Goal: Answer question/provide support

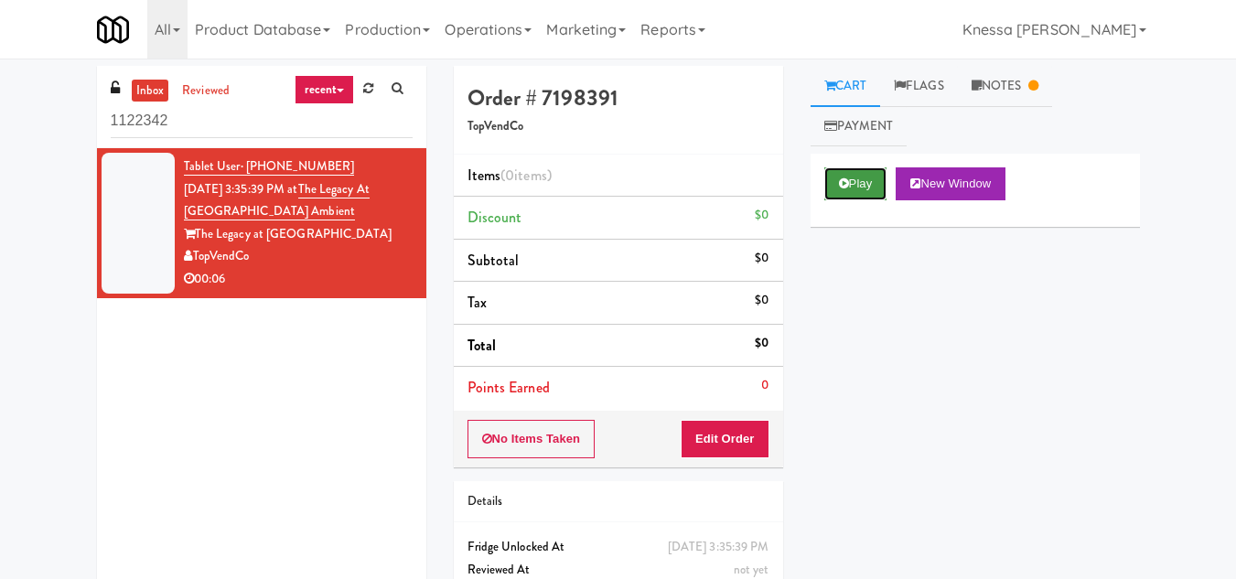
click at [845, 177] on button "Play" at bounding box center [855, 183] width 63 height 33
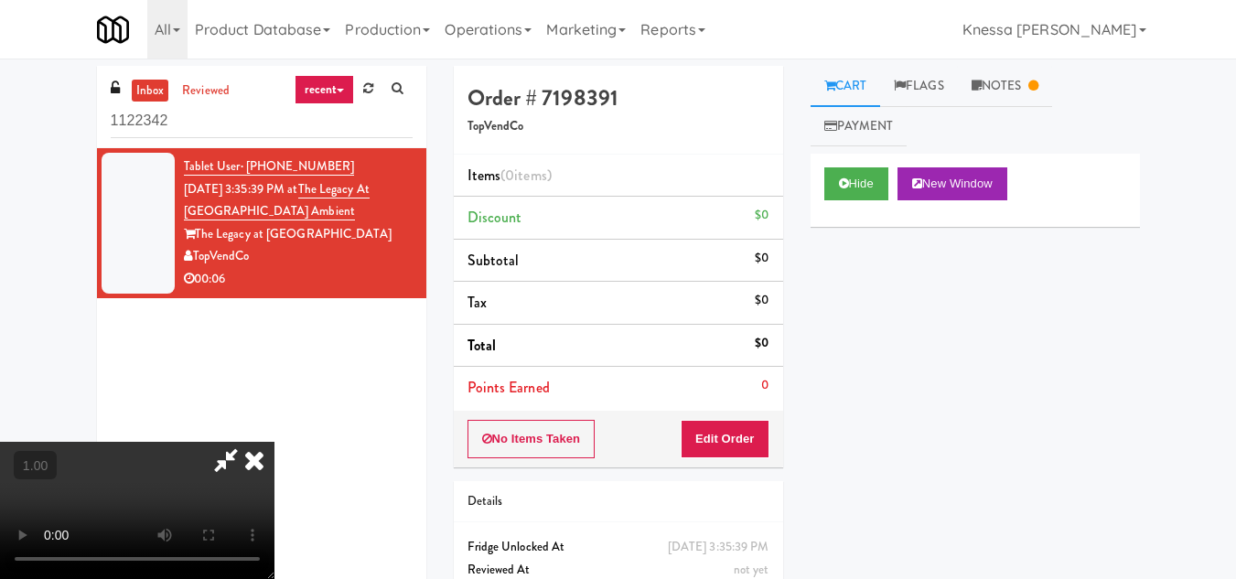
click at [275, 442] on icon at bounding box center [254, 460] width 40 height 37
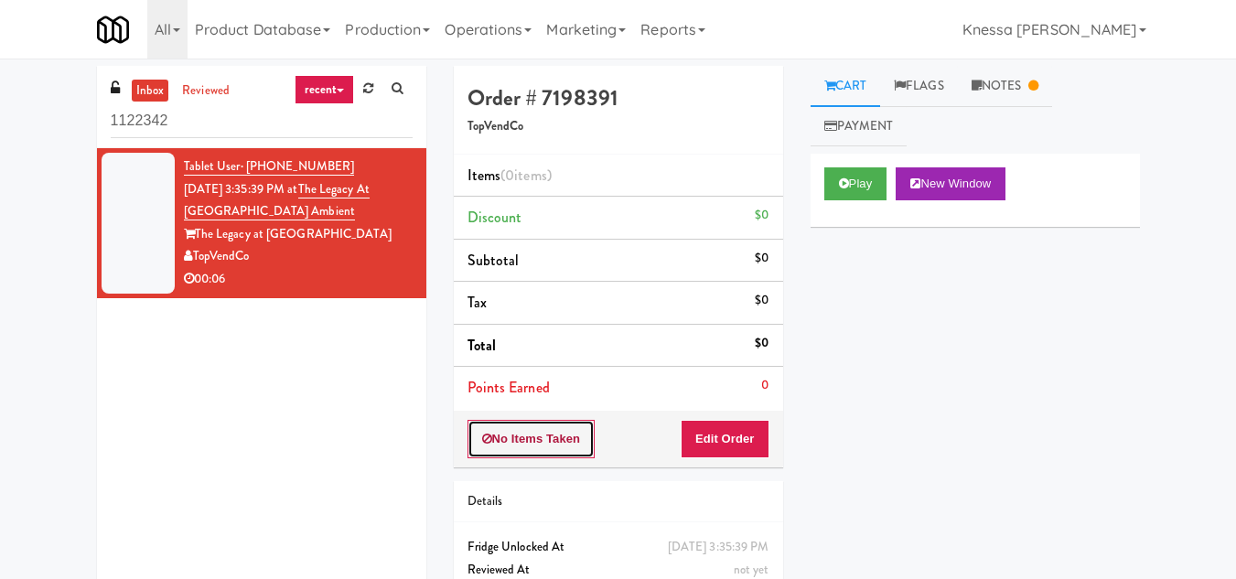
click at [568, 441] on button "No Items Taken" at bounding box center [532, 439] width 128 height 38
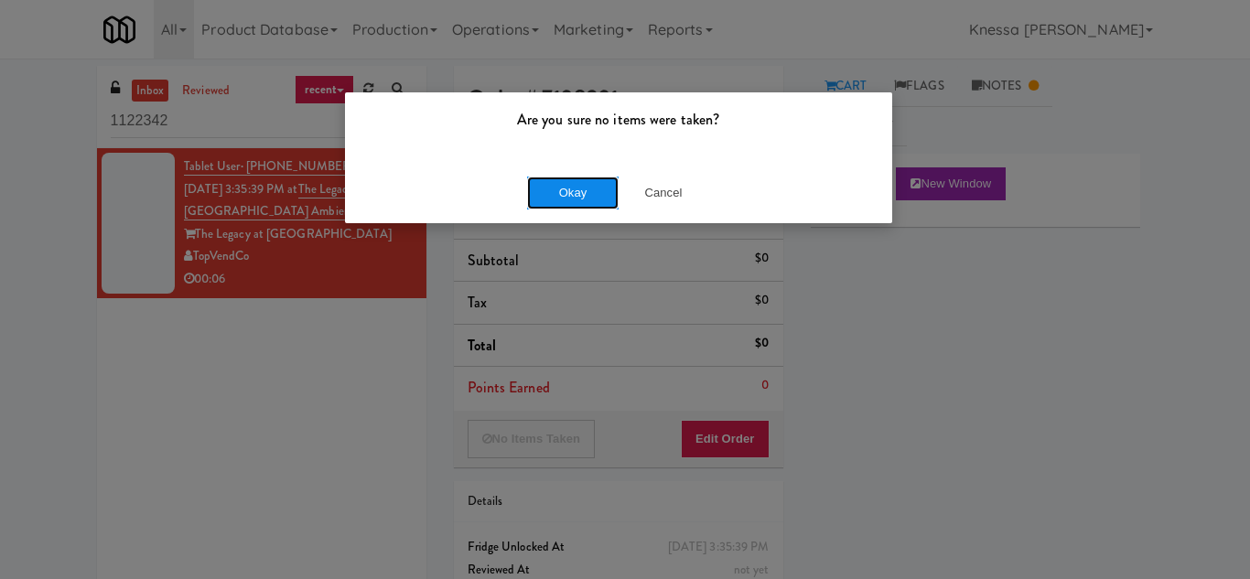
click at [571, 194] on button "Okay" at bounding box center [573, 193] width 92 height 33
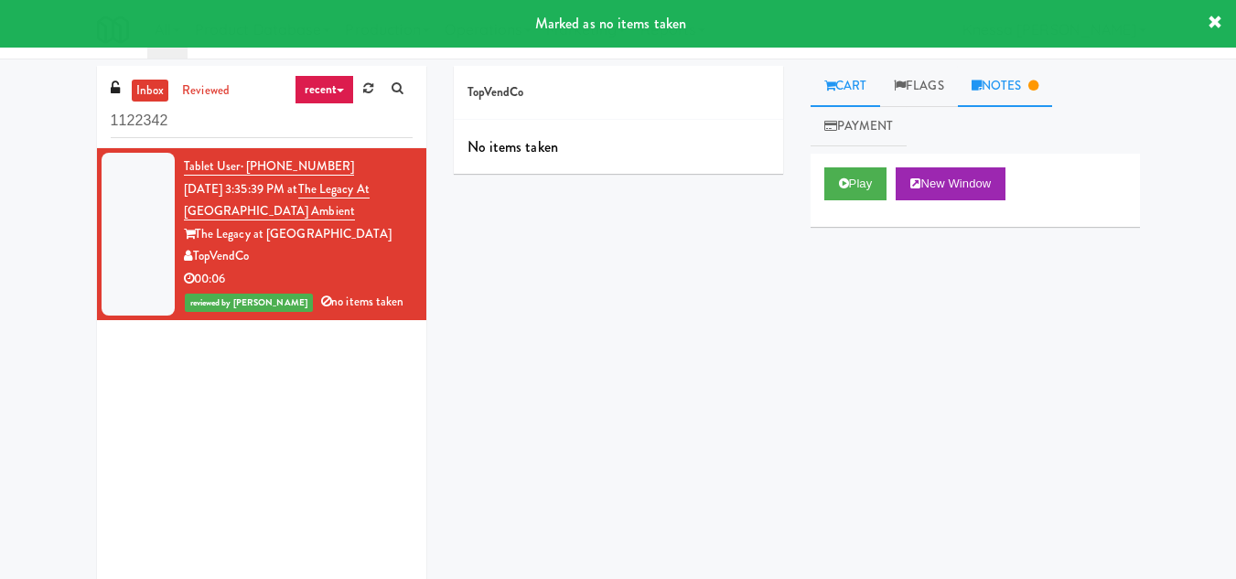
click at [1037, 86] on icon at bounding box center [1034, 86] width 10 height 12
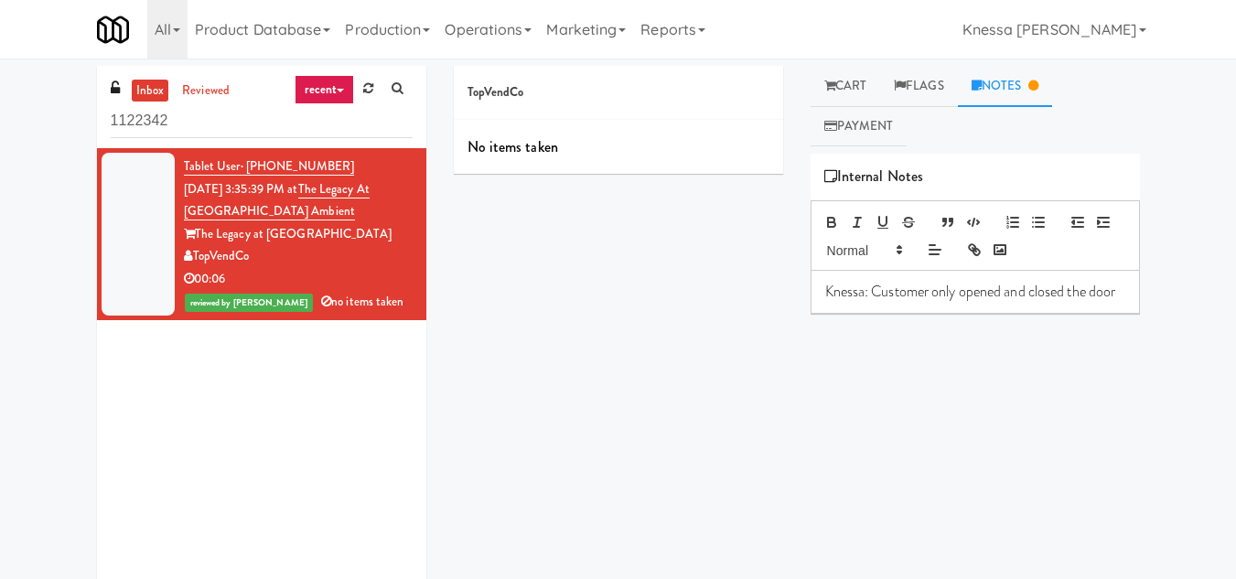
click at [911, 302] on p "Knessa: Customer only opened and closed the door" at bounding box center [975, 292] width 300 height 20
